Goal: Task Accomplishment & Management: Manage account settings

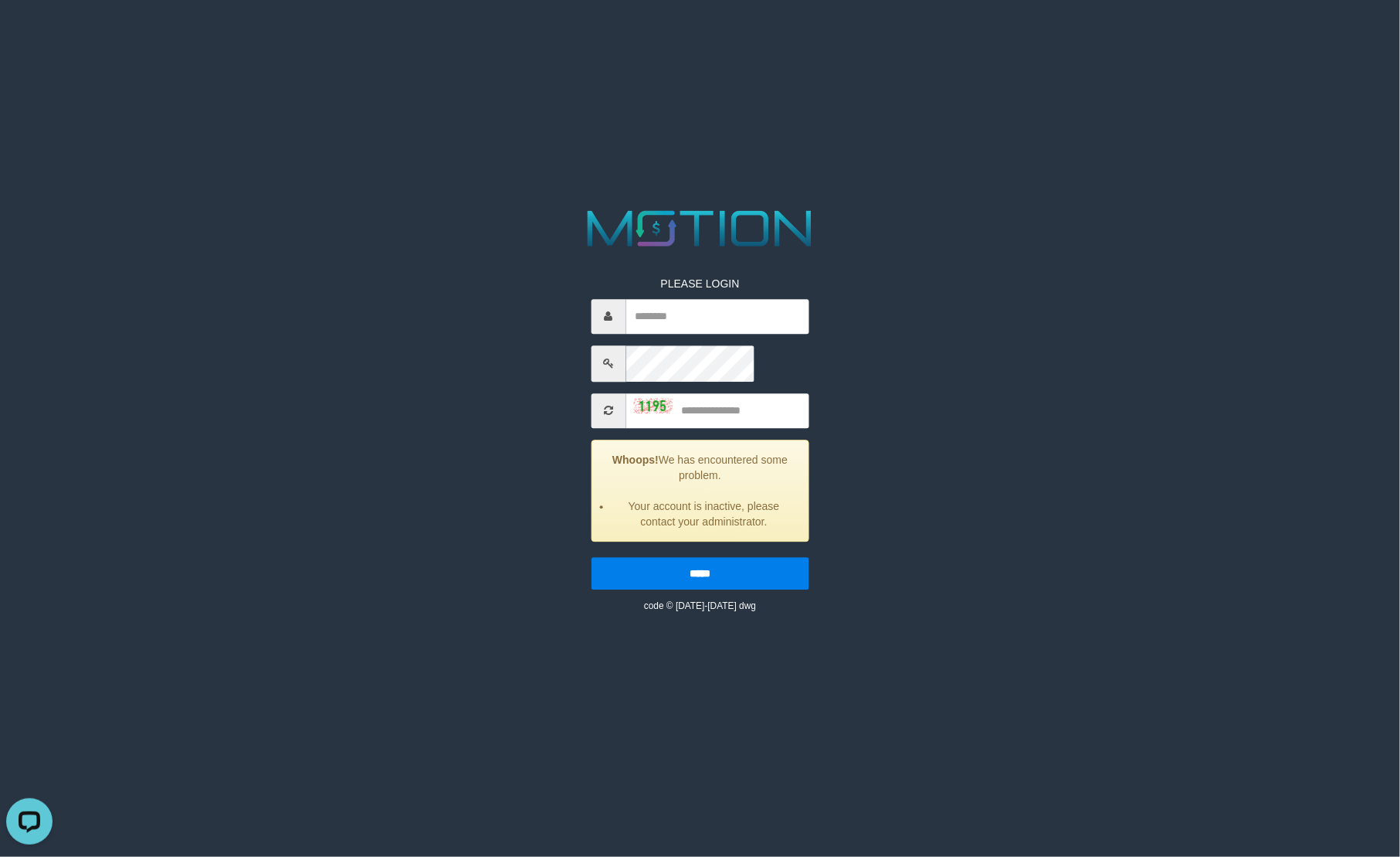
click at [596, 204] on div "PLEASE LOGIN Whoops! We has encountered some problem. Your account is inactive,…" at bounding box center [700, 408] width 724 height 409
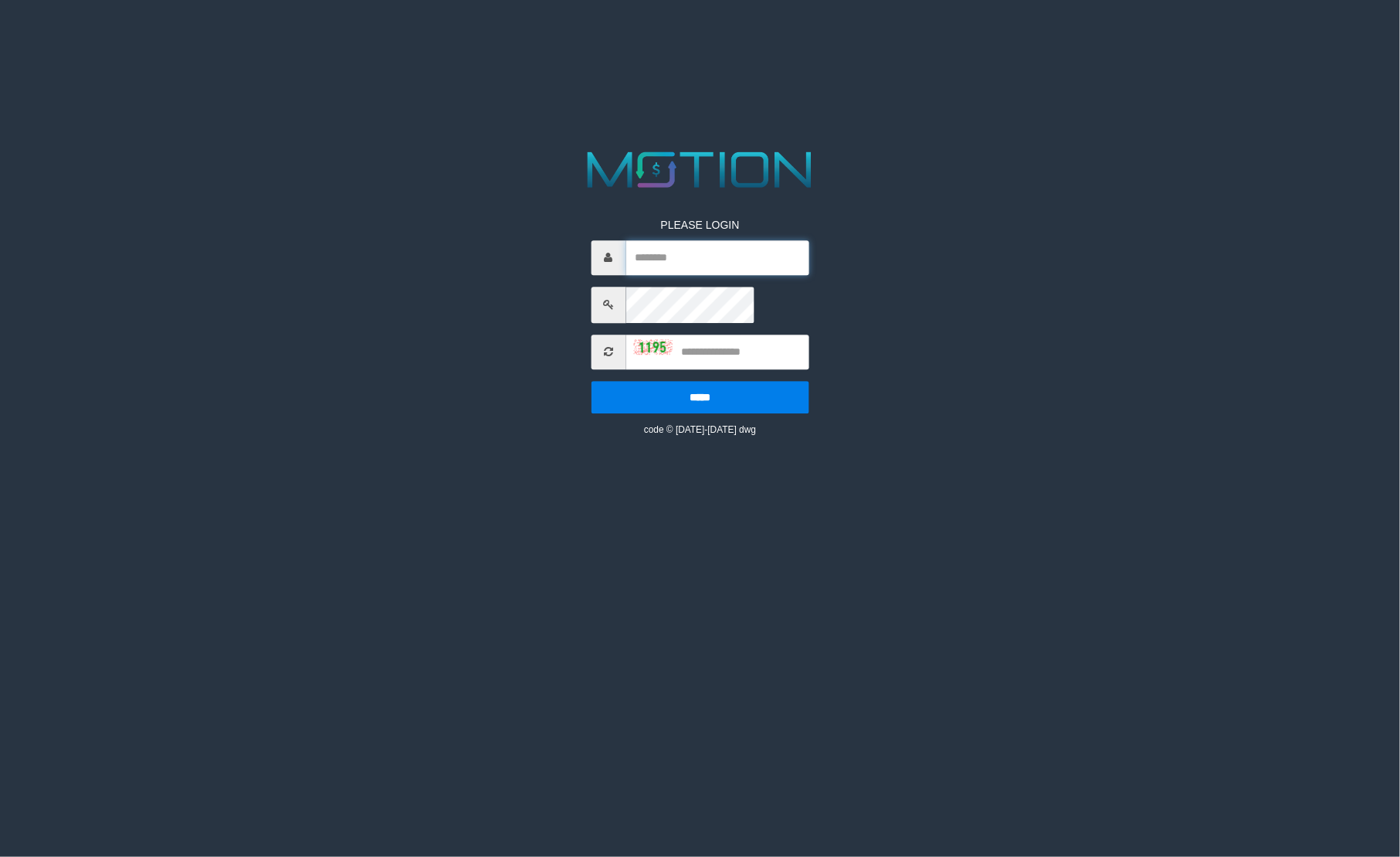
click at [708, 242] on input "text" at bounding box center [717, 257] width 183 height 35
type input "********"
